Goal: Communication & Community: Participate in discussion

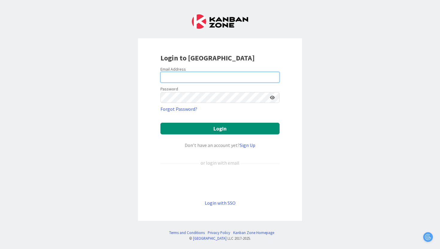
click at [222, 79] on input "email" at bounding box center [219, 77] width 119 height 11
type input "[PERSON_NAME][EMAIL_ADDRESS][PERSON_NAME][DOMAIN_NAME]"
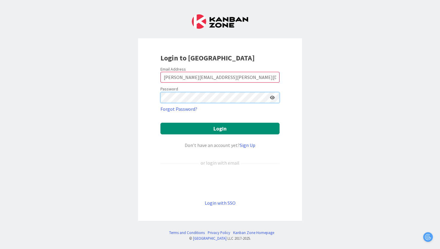
click at [160, 123] on button "Login" at bounding box center [219, 129] width 119 height 12
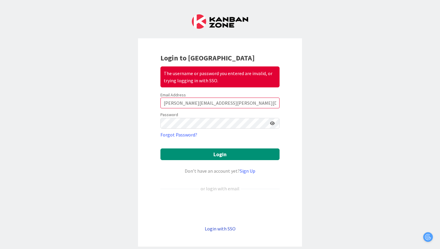
click at [229, 228] on link "Login with SSO" at bounding box center [220, 229] width 31 height 6
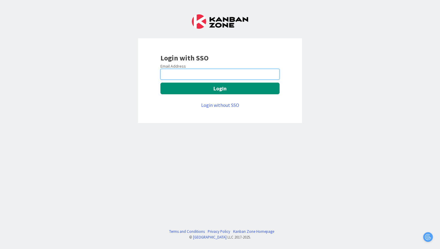
click at [257, 76] on input "email" at bounding box center [219, 74] width 119 height 11
type input "[PERSON_NAME][EMAIL_ADDRESS][PERSON_NAME][DOMAIN_NAME]"
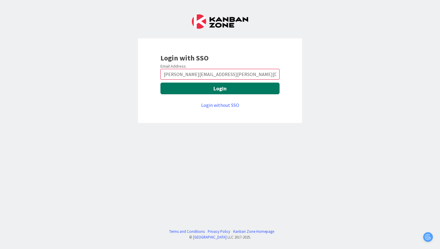
click at [252, 91] on button "Login" at bounding box center [219, 89] width 119 height 12
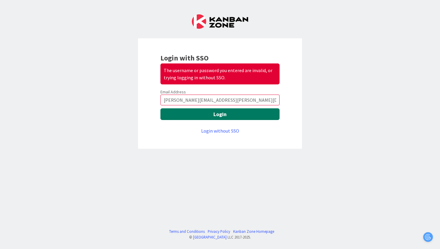
click at [232, 116] on button "Login" at bounding box center [219, 114] width 119 height 12
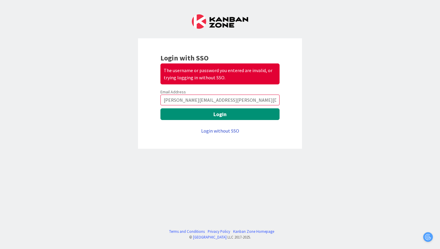
click at [228, 130] on link "Login without SSO" at bounding box center [220, 131] width 38 height 6
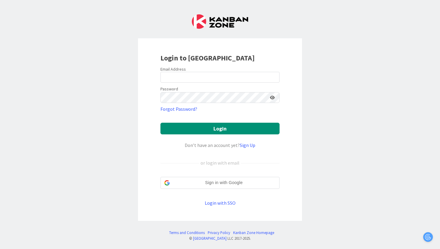
type input "[PERSON_NAME][EMAIL_ADDRESS][PERSON_NAME][DOMAIN_NAME]"
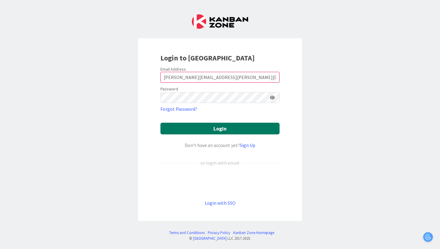
click at [214, 126] on button "Login" at bounding box center [219, 129] width 119 height 12
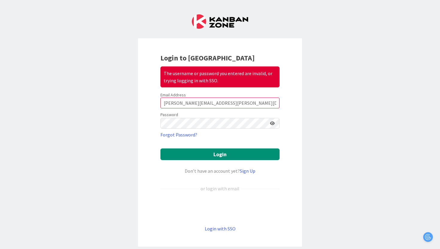
click at [291, 108] on div "Login to Kanban Zone The username or password you entered are invalid, or tryin…" at bounding box center [220, 142] width 164 height 208
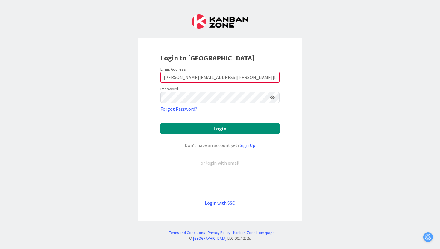
click at [243, 83] on form "Email Address [PERSON_NAME][EMAIL_ADDRESS][PERSON_NAME][DOMAIN_NAME] Password F…" at bounding box center [219, 136] width 119 height 140
click at [248, 68] on div "Email Address" at bounding box center [219, 68] width 119 height 5
click at [248, 75] on input "[PERSON_NAME][EMAIL_ADDRESS][PERSON_NAME][DOMAIN_NAME]" at bounding box center [219, 77] width 119 height 11
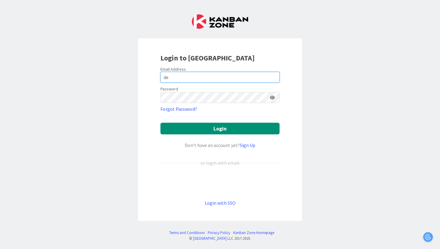
type input "d"
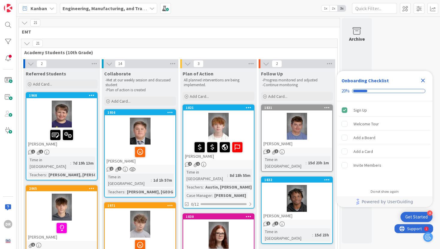
click at [322, 52] on span "Academy Students (10th Grade)" at bounding box center [177, 52] width 306 height 6
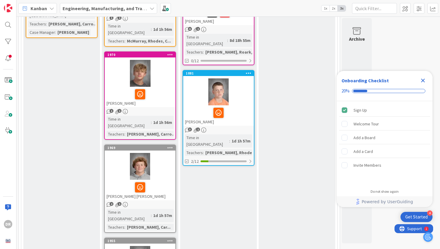
scroll to position [240, 0]
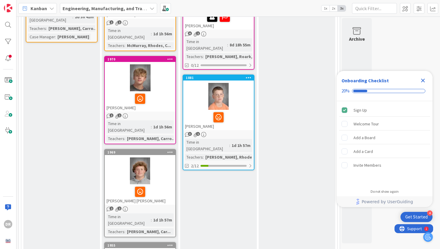
click at [231, 95] on div at bounding box center [218, 96] width 71 height 27
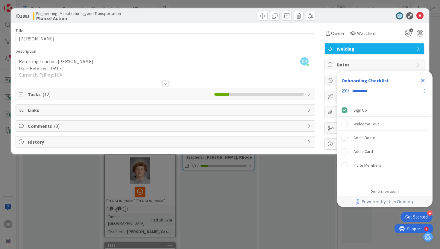
click at [163, 83] on div at bounding box center [165, 83] width 7 height 5
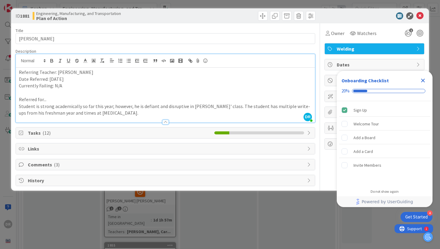
click at [44, 163] on span "Comments ( 3 )" at bounding box center [166, 164] width 277 height 7
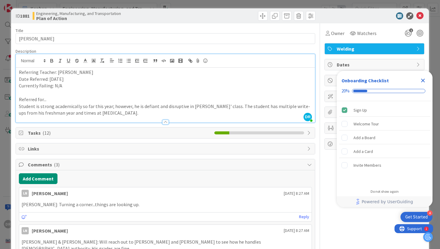
click at [105, 178] on div "Add Comment" at bounding box center [165, 178] width 293 height 11
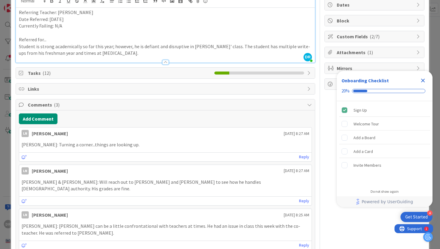
scroll to position [72, 0]
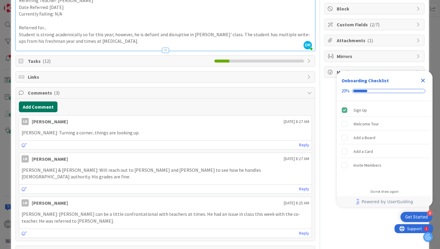
click at [48, 107] on button "Add Comment" at bounding box center [38, 107] width 39 height 11
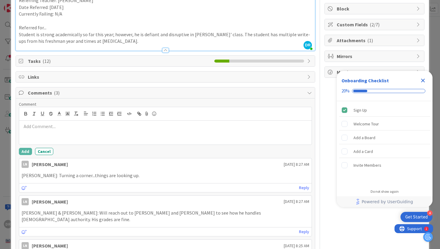
click at [3, 31] on div "ID 1881 Engineering, Manufacturing, and Transportation Plan of Action Title 17 …" at bounding box center [220, 124] width 440 height 249
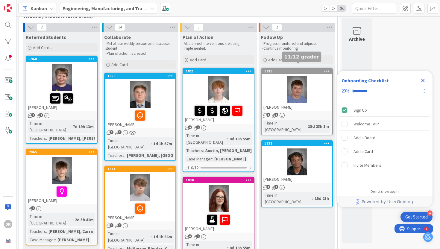
scroll to position [36, 0]
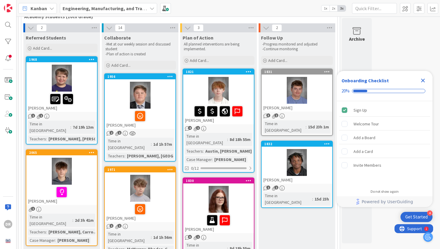
click at [166, 114] on div at bounding box center [140, 116] width 67 height 13
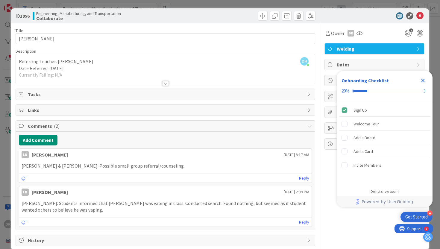
click at [421, 81] on icon "Close Checklist" at bounding box center [422, 80] width 7 height 7
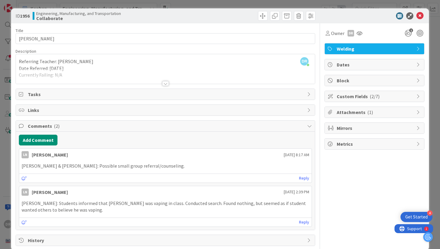
click at [154, 153] on div "LN [PERSON_NAME] [DATE] 8:17 AM" at bounding box center [165, 154] width 293 height 10
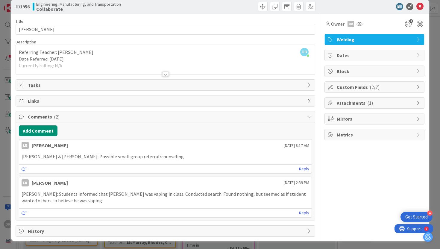
scroll to position [10, 0]
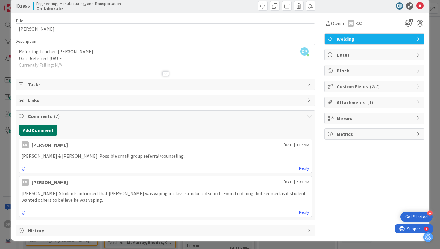
click at [51, 126] on button "Add Comment" at bounding box center [38, 130] width 39 height 11
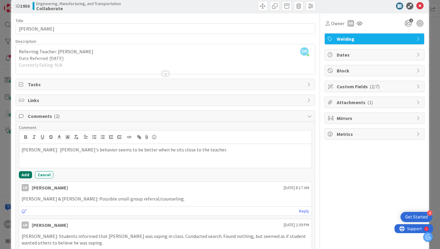
click at [24, 174] on button "Add" at bounding box center [25, 174] width 13 height 7
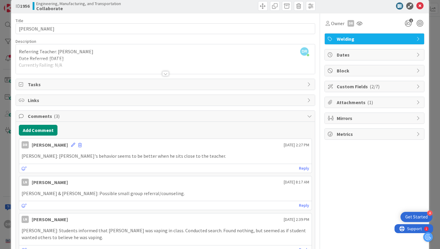
click at [156, 137] on div "Add Comment [PERSON_NAME] [DATE] 2:27 PM [PERSON_NAME]: [PERSON_NAME]'s behavio…" at bounding box center [165, 190] width 299 height 136
click at [78, 145] on span at bounding box center [80, 145] width 4 height 4
click at [21, 172] on button "Delete" at bounding box center [21, 173] width 22 height 11
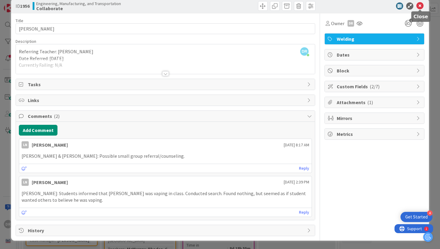
click at [418, 5] on icon at bounding box center [419, 5] width 7 height 7
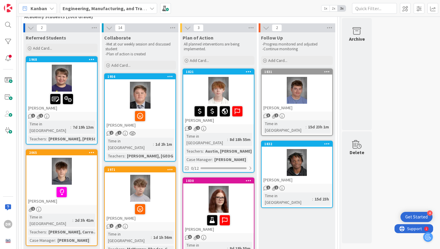
scroll to position [48, 0]
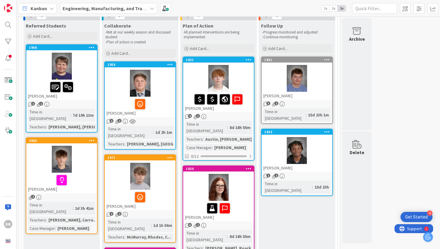
click at [119, 121] on span "1" at bounding box center [120, 121] width 4 height 4
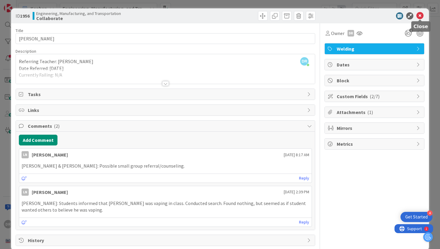
click at [419, 16] on icon at bounding box center [419, 15] width 7 height 7
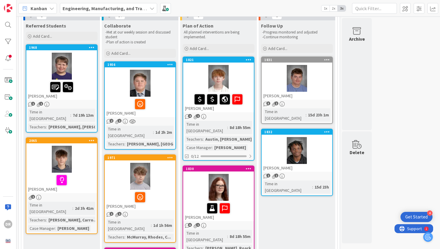
click at [171, 94] on div at bounding box center [140, 83] width 71 height 27
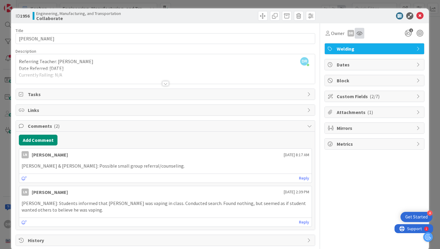
click at [363, 33] on div at bounding box center [360, 33] width 10 height 11
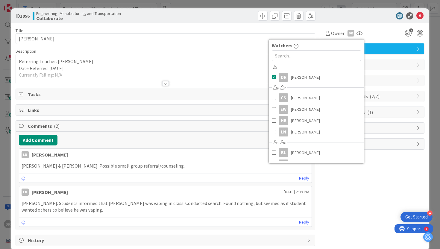
click at [340, 19] on div at bounding box center [372, 15] width 106 height 7
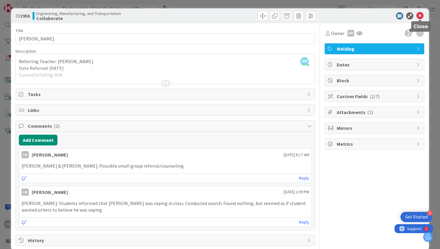
click at [419, 15] on icon at bounding box center [419, 15] width 7 height 7
